Goal: Task Accomplishment & Management: Use online tool/utility

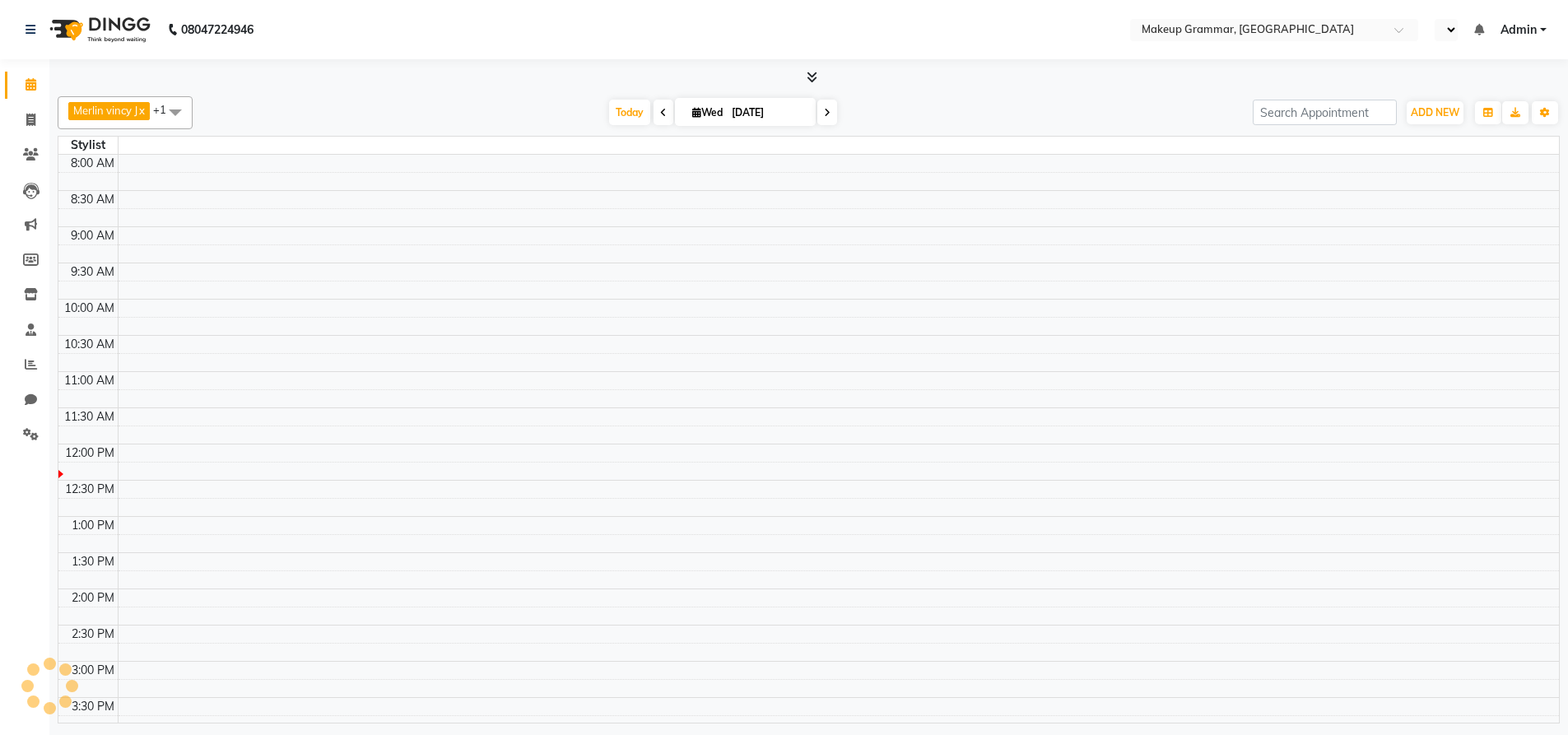
select select "en"
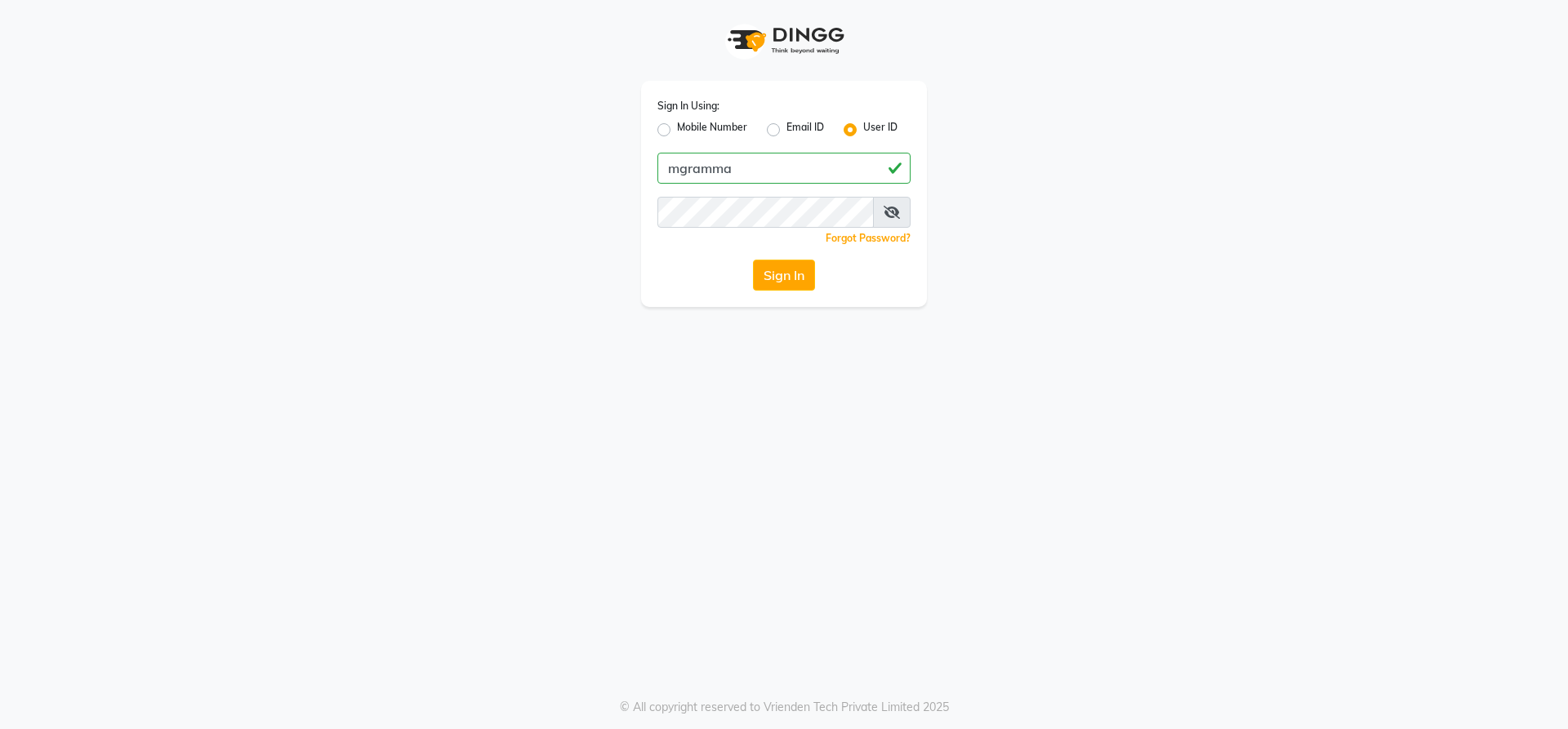
type input "mgrammar"
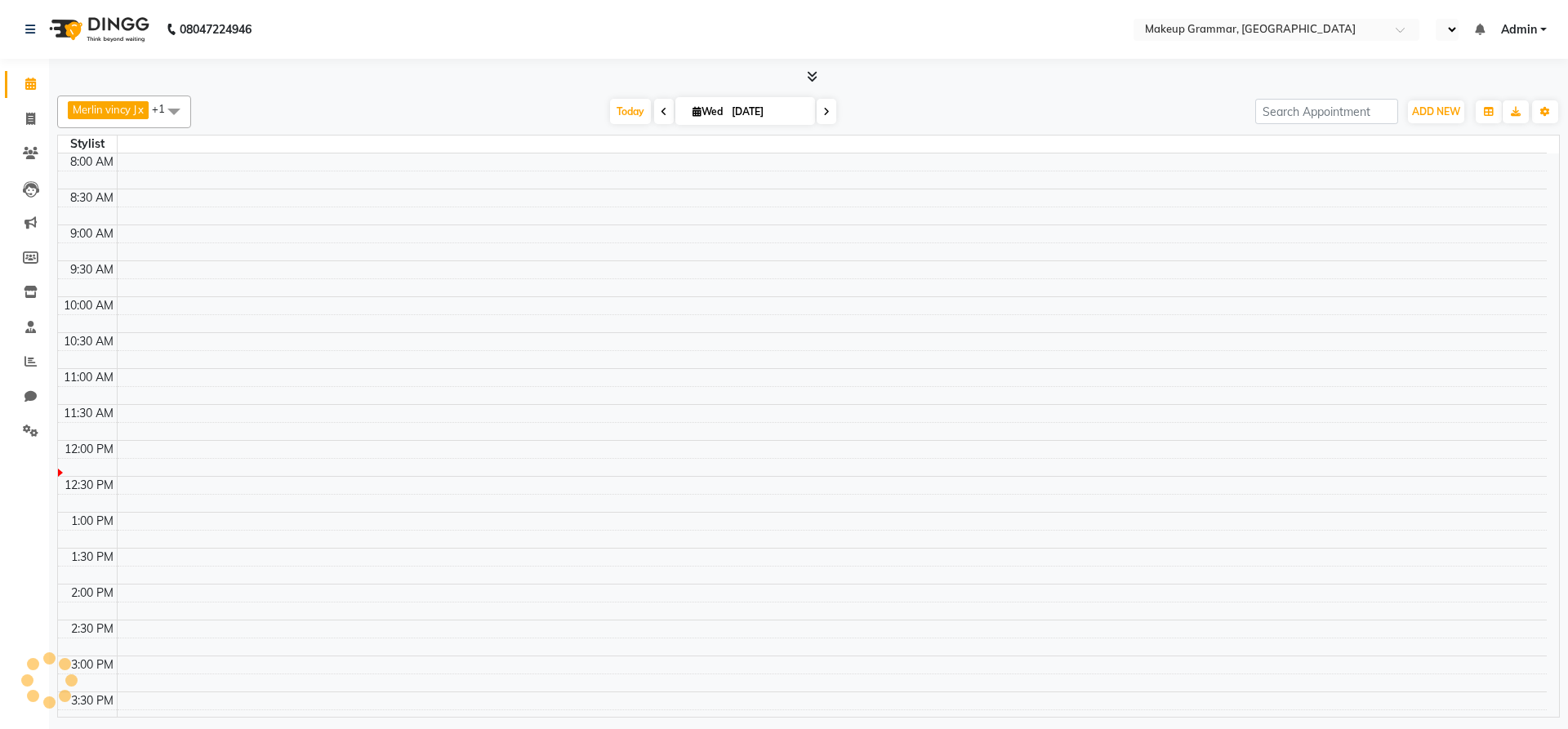
select select "en"
